Goal: Find specific page/section: Find specific page/section

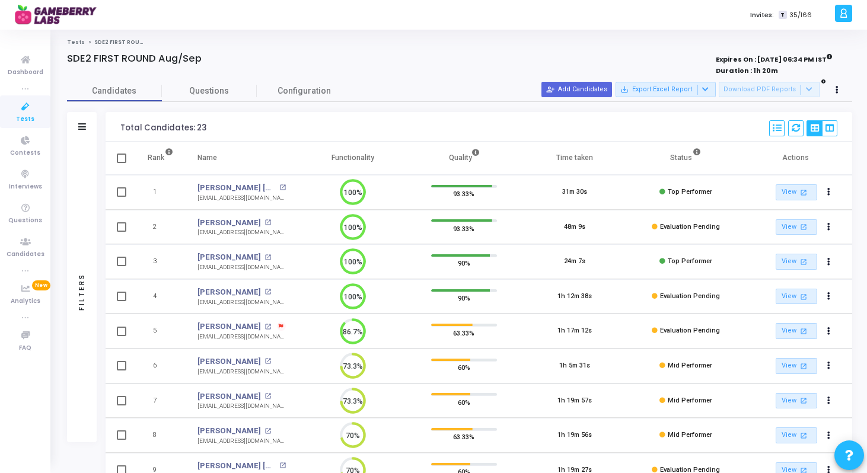
click at [77, 42] on link "Tests" at bounding box center [76, 42] width 18 height 7
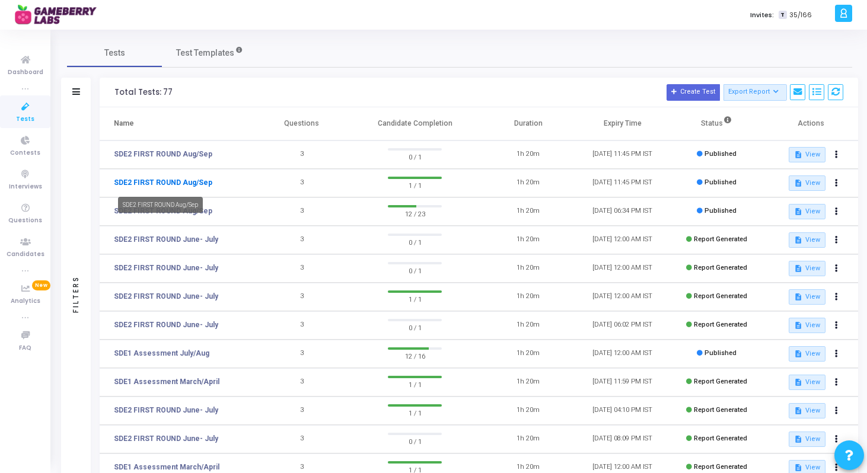
click at [184, 180] on link "SDE2 FIRST ROUND Aug/Sep" at bounding box center [163, 182] width 98 height 11
click at [182, 161] on mat-tooltip-component "SDE2 FIRST ROUND Aug/Sep" at bounding box center [160, 176] width 101 height 33
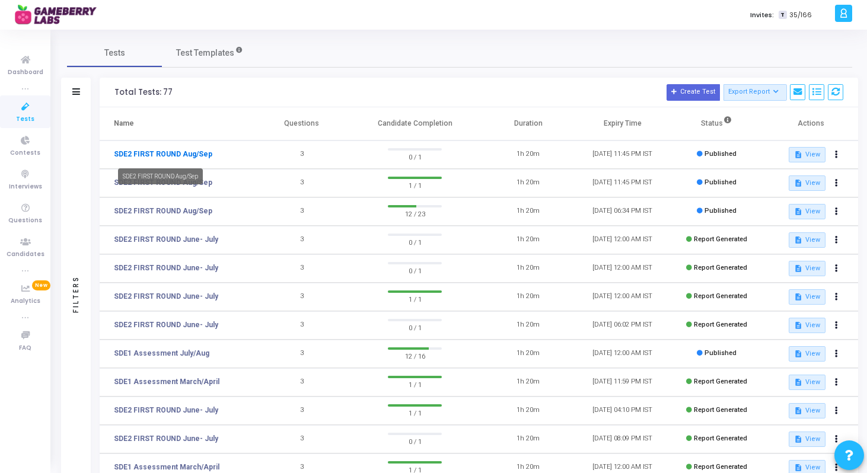
click at [191, 152] on link "SDE2 FIRST ROUND Aug/Sep" at bounding box center [163, 154] width 98 height 11
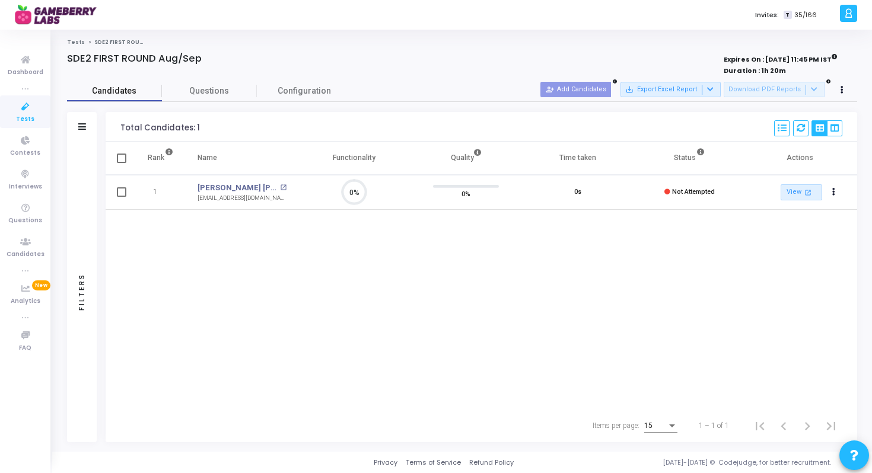
click at [129, 92] on span "Candidates" at bounding box center [114, 91] width 95 height 12
click at [72, 40] on link "Tests" at bounding box center [76, 42] width 18 height 7
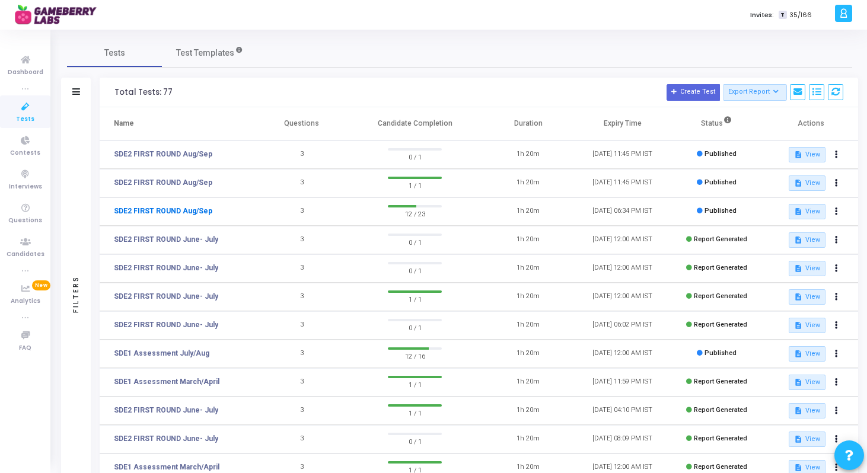
click at [172, 216] on link "SDE2 FIRST ROUND Aug/Sep" at bounding box center [163, 211] width 98 height 11
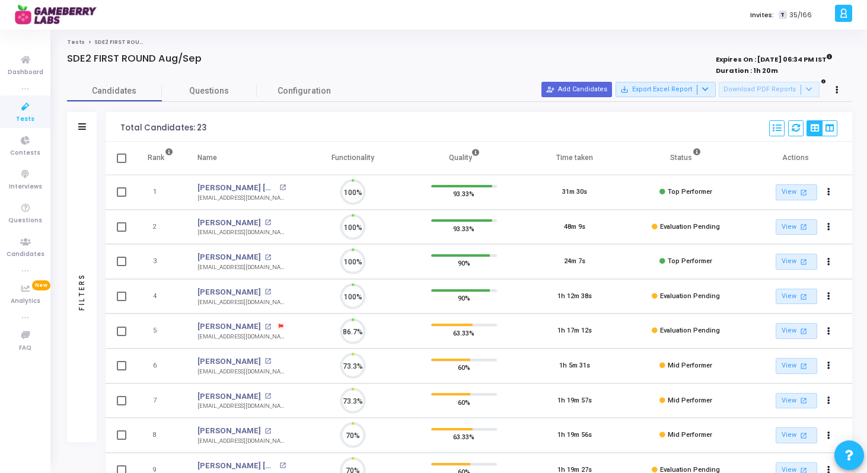
scroll to position [25, 30]
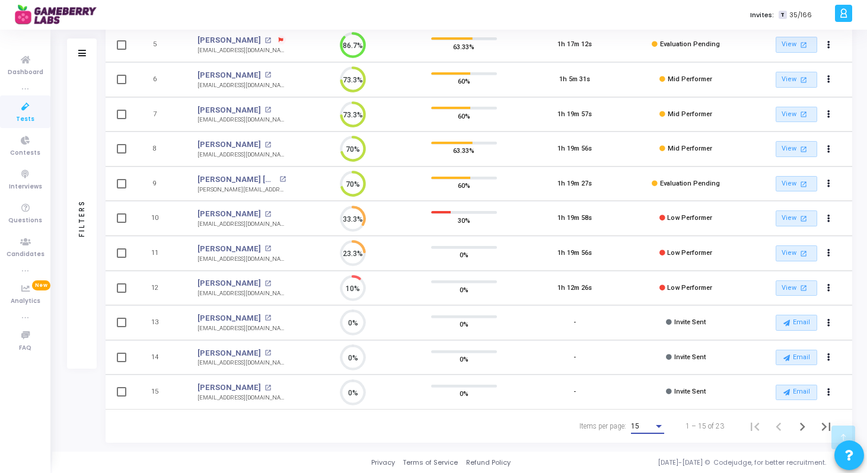
click at [650, 424] on div "15" at bounding box center [642, 427] width 23 height 8
click at [642, 423] on span "50" at bounding box center [648, 419] width 33 height 21
